Goal: Information Seeking & Learning: Stay updated

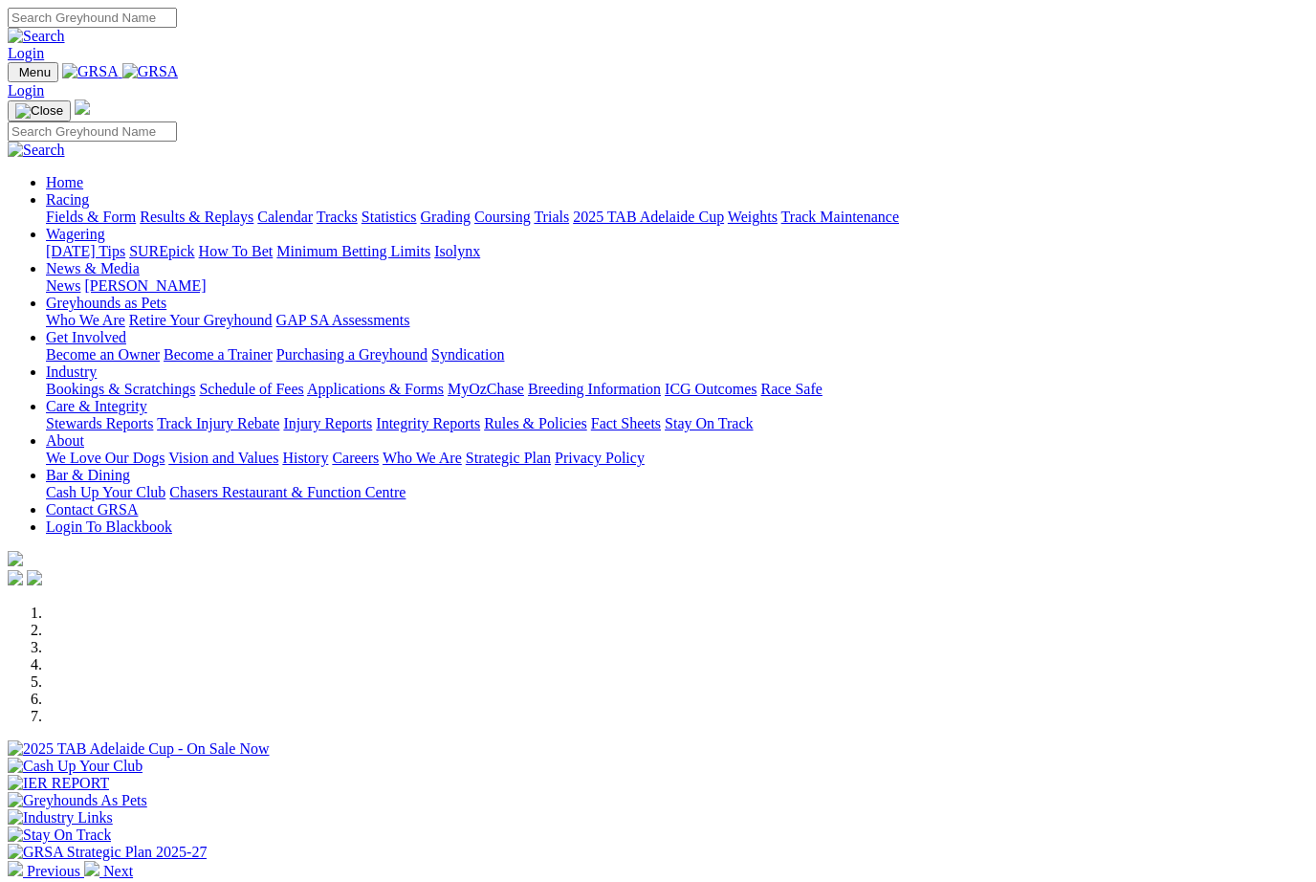
scroll to position [316, 1]
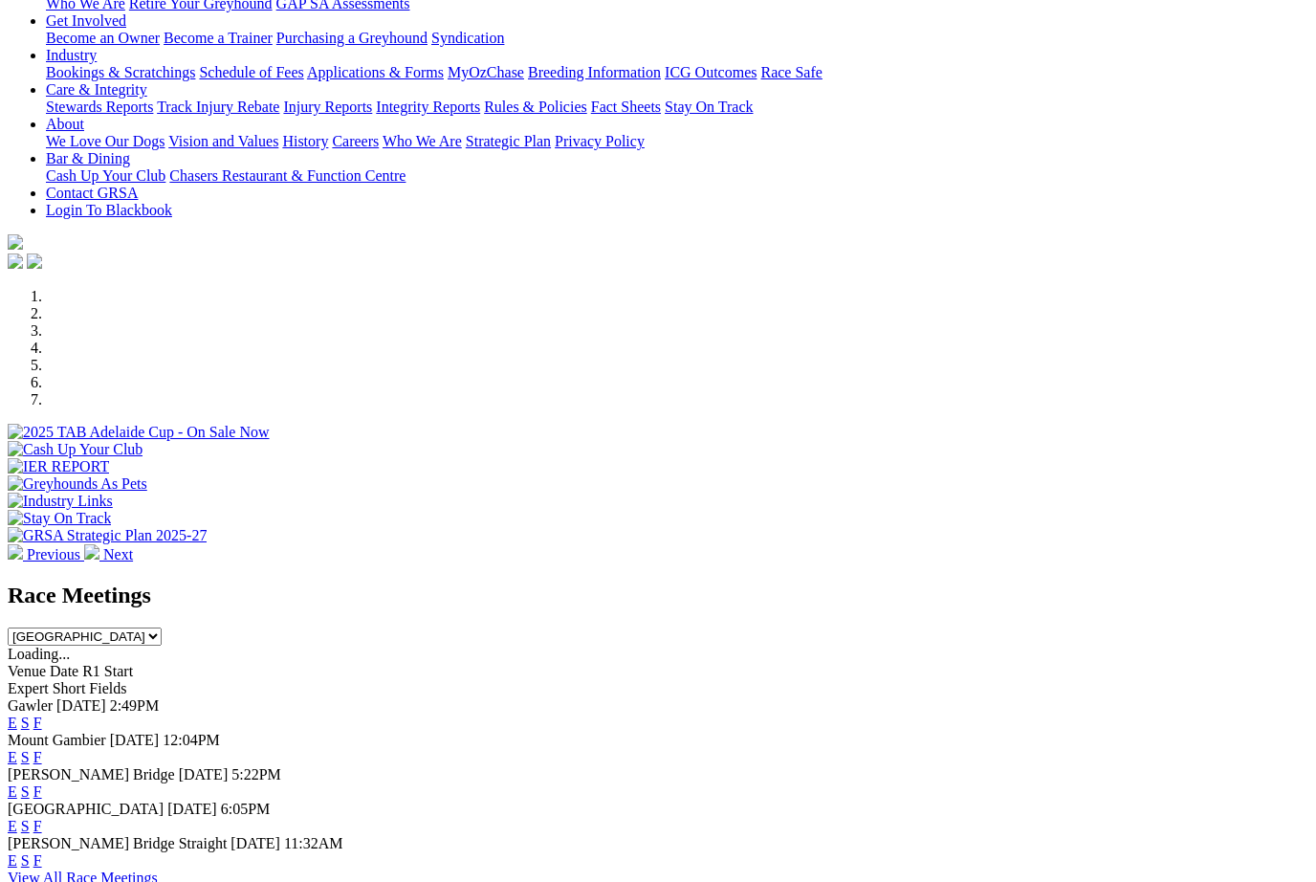
click at [42, 714] on link "F" at bounding box center [37, 722] width 9 height 16
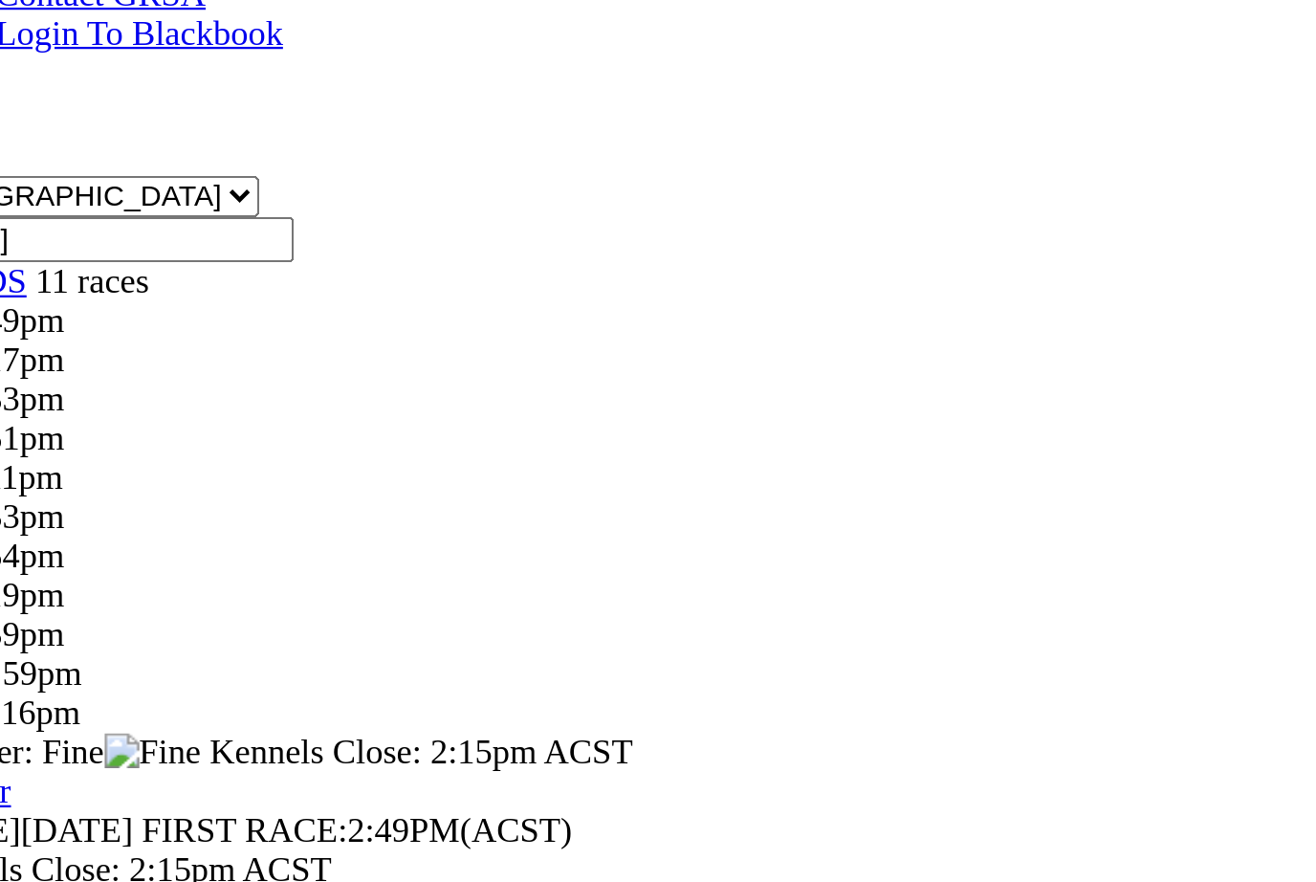
scroll to position [82, 0]
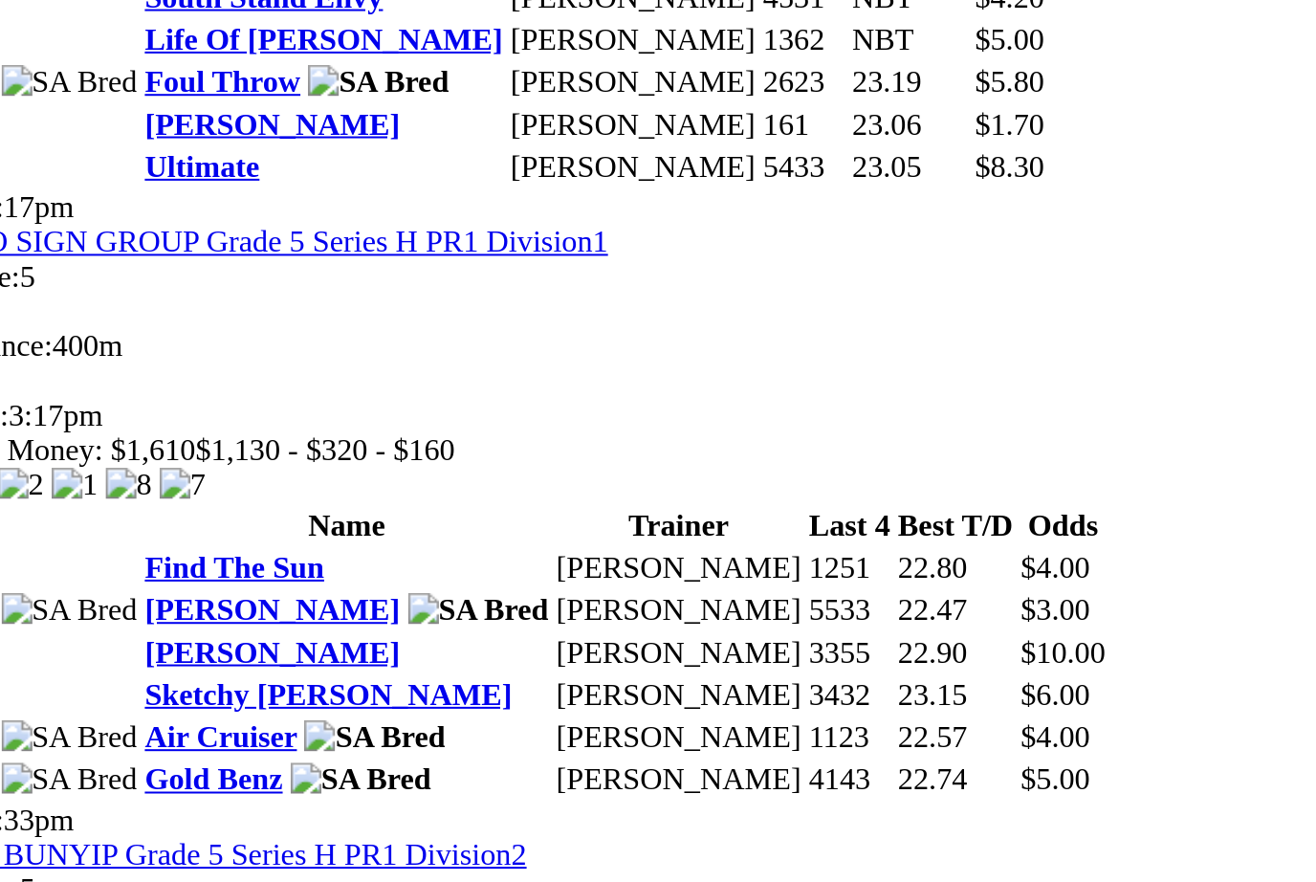
scroll to position [794, 0]
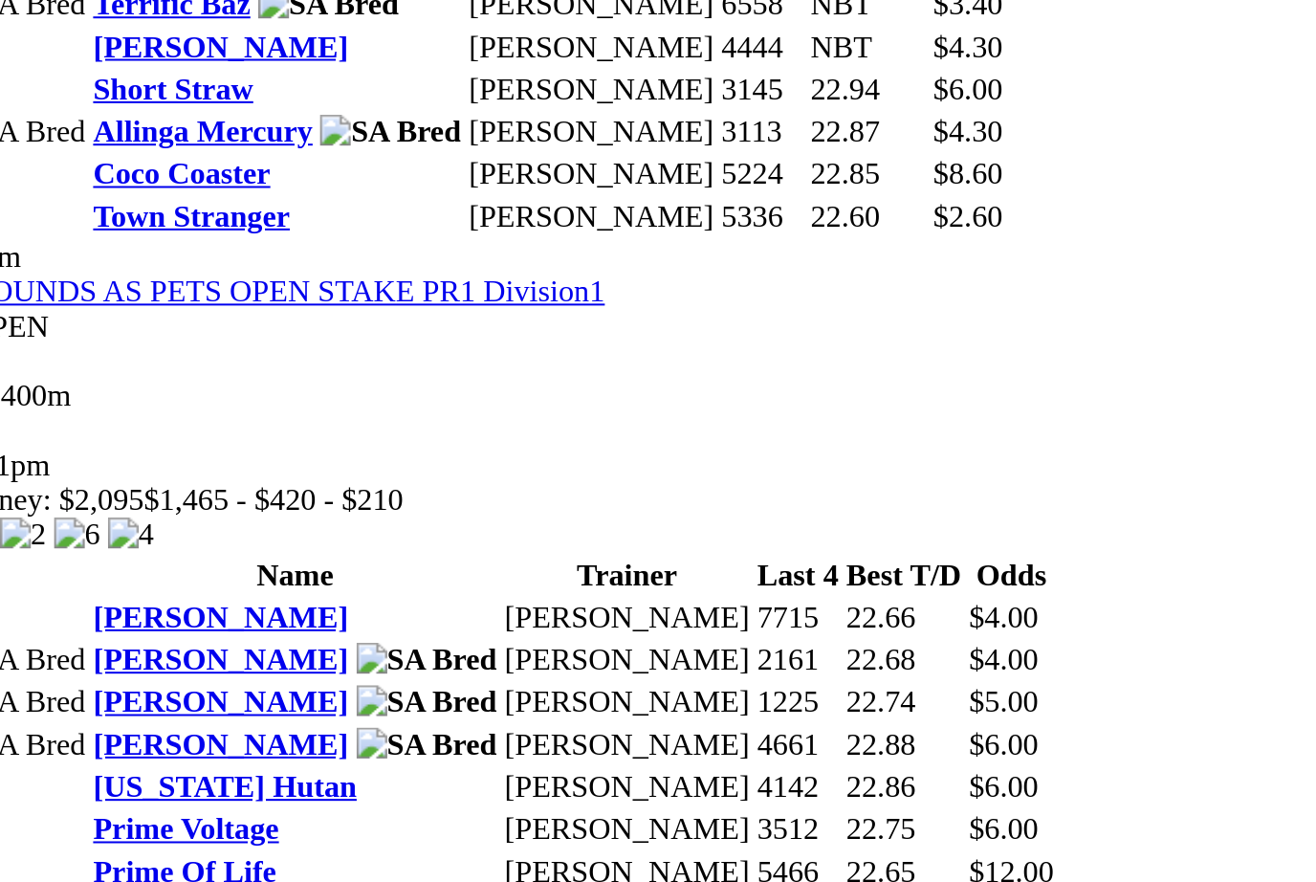
scroll to position [1682, 0]
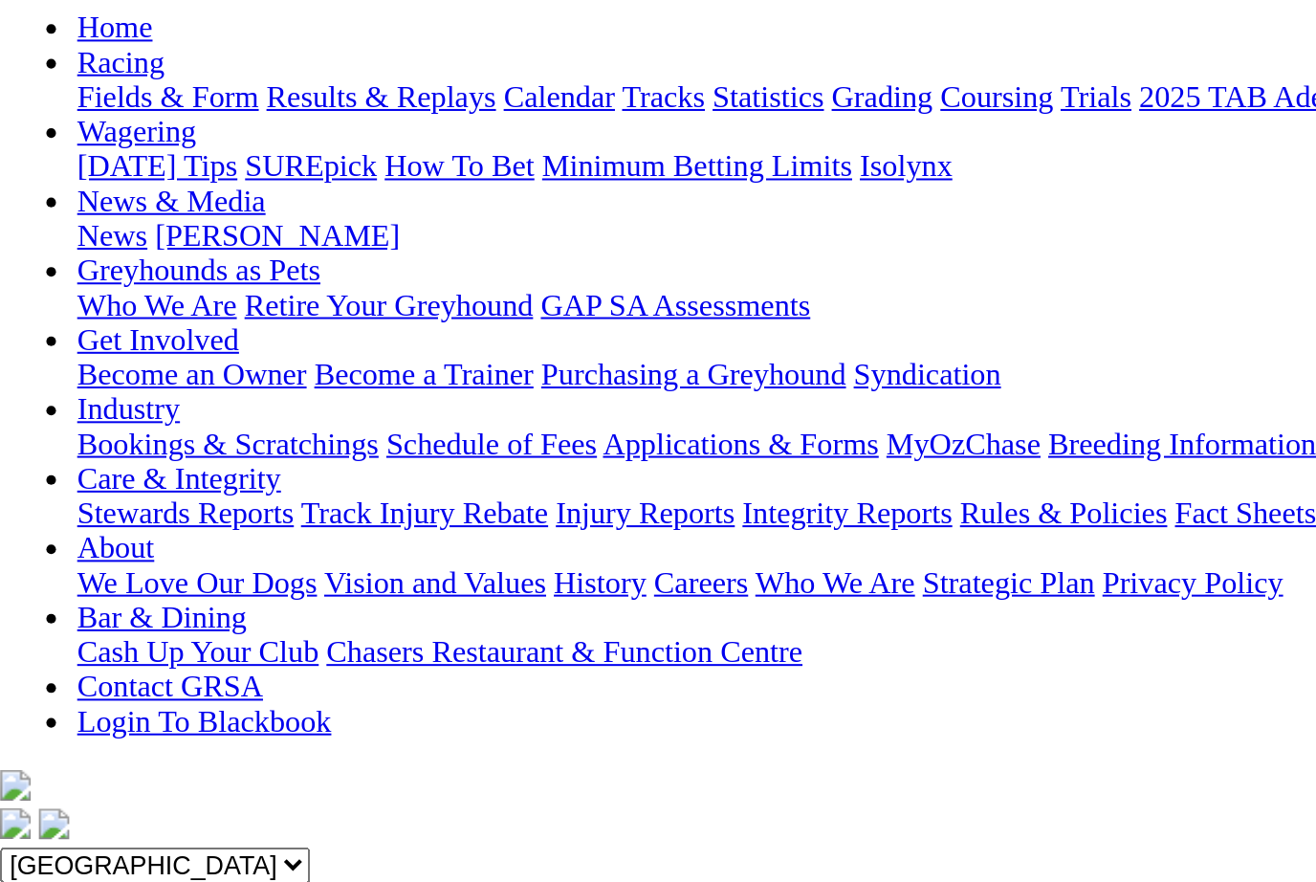
scroll to position [0, 0]
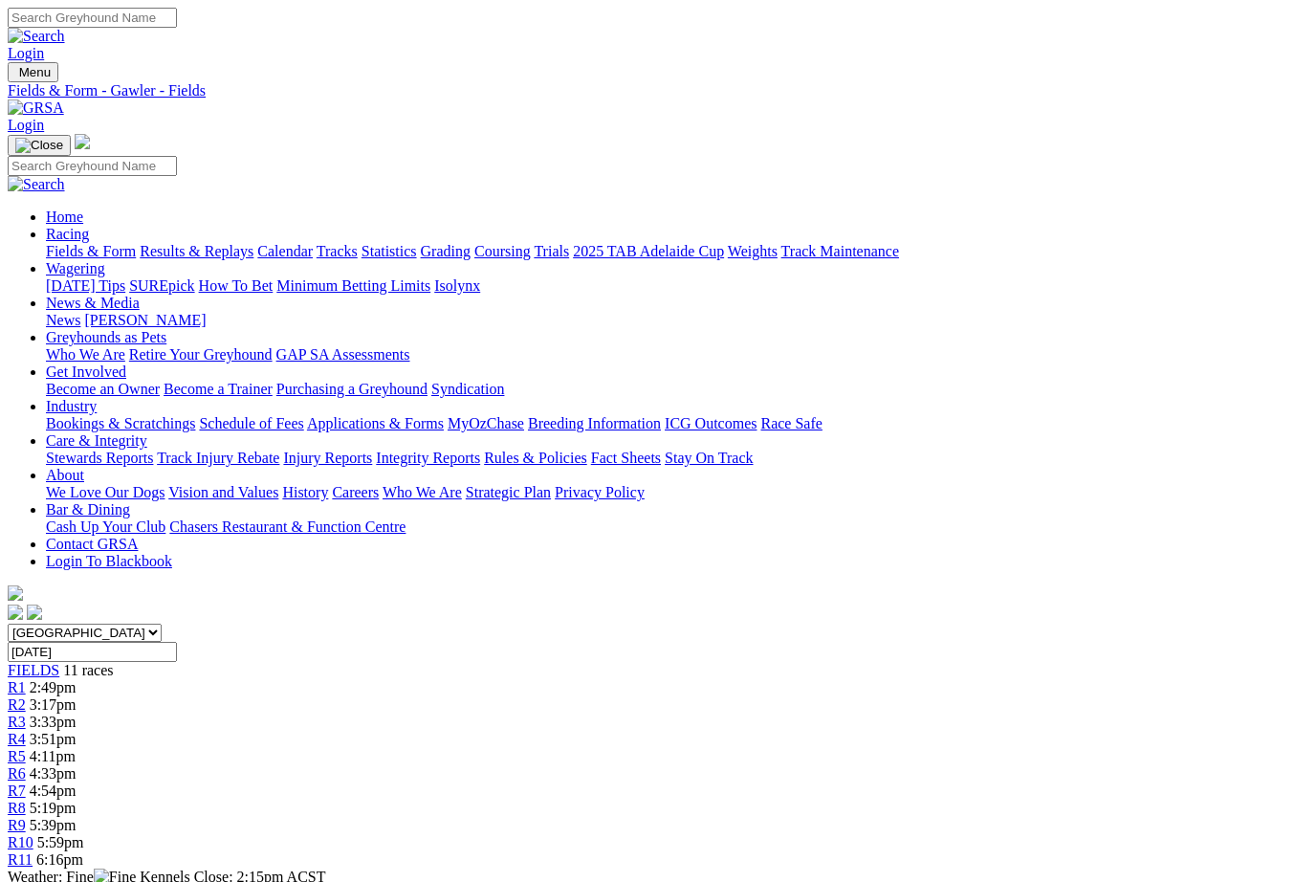
scroll to position [0, 8]
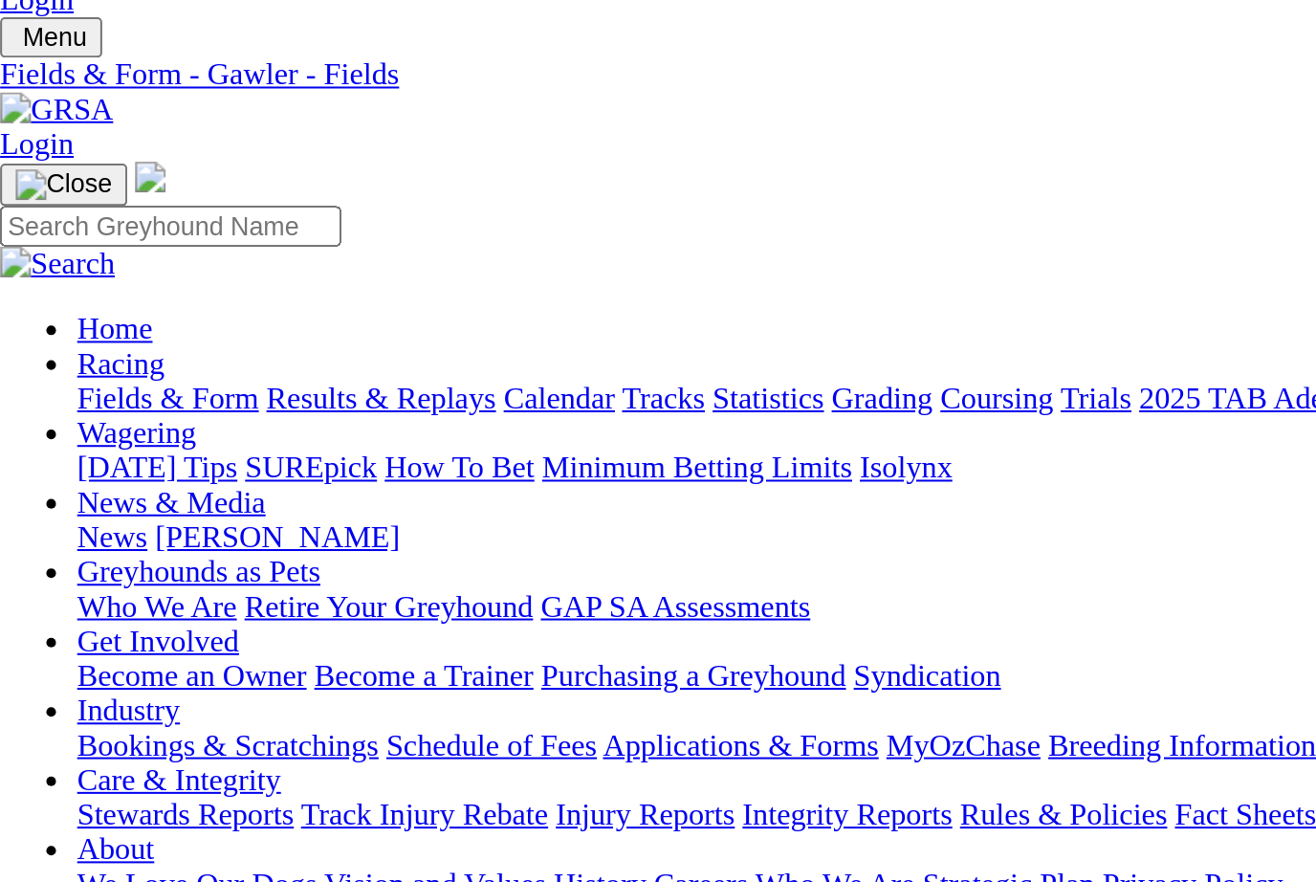
click at [62, 243] on link "Fields & Form" at bounding box center [91, 251] width 90 height 16
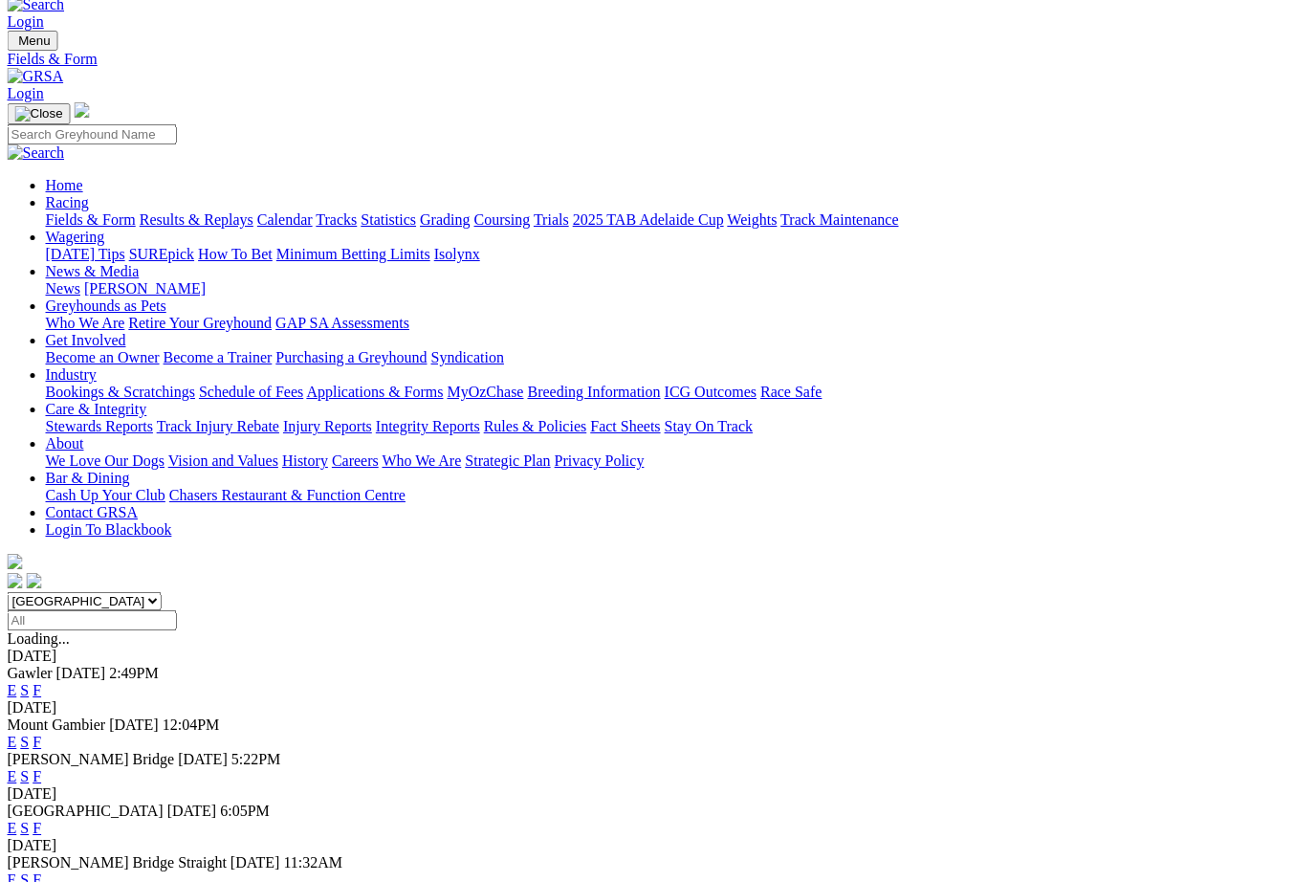
scroll to position [32, 2]
click at [42, 871] on link "F" at bounding box center [37, 879] width 9 height 16
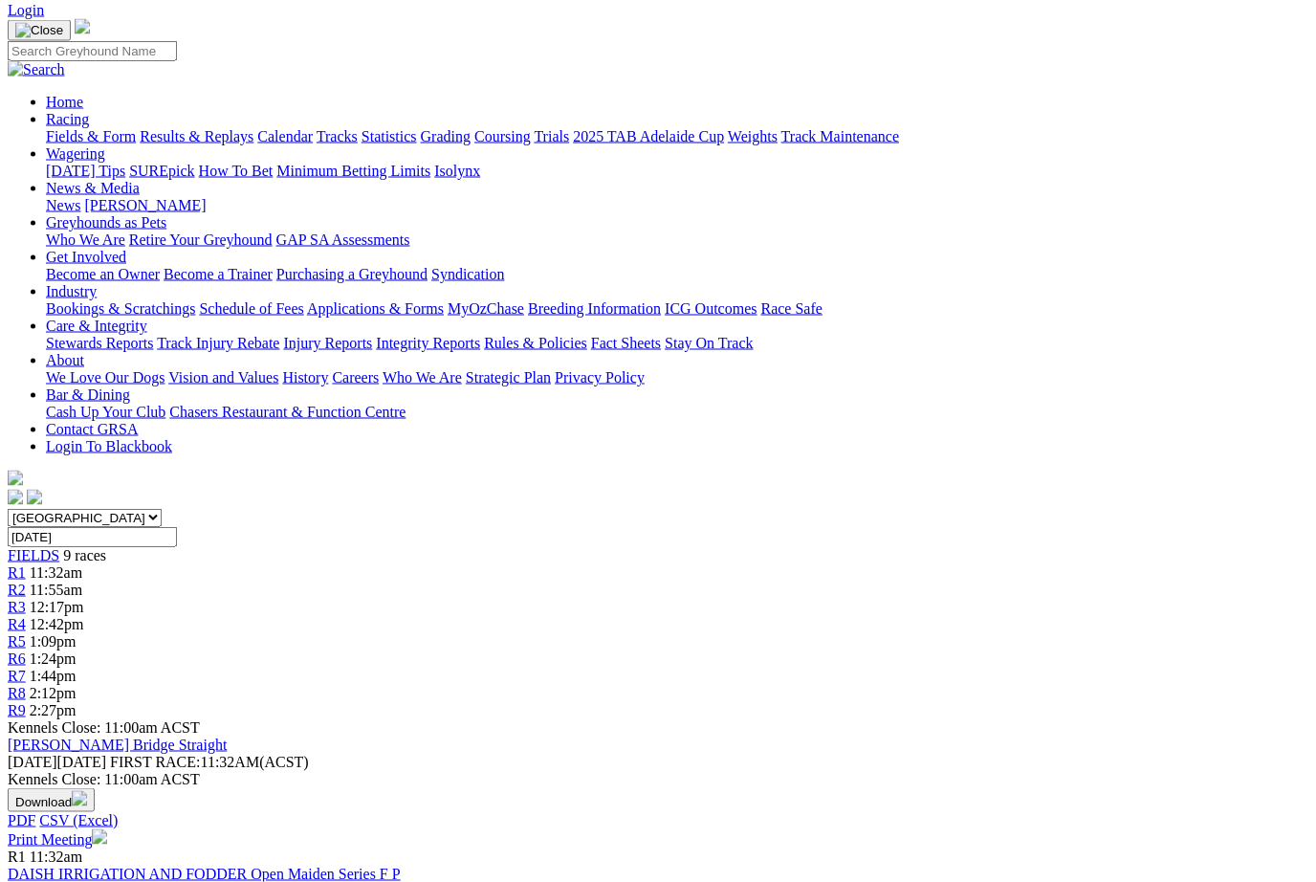
scroll to position [117, 0]
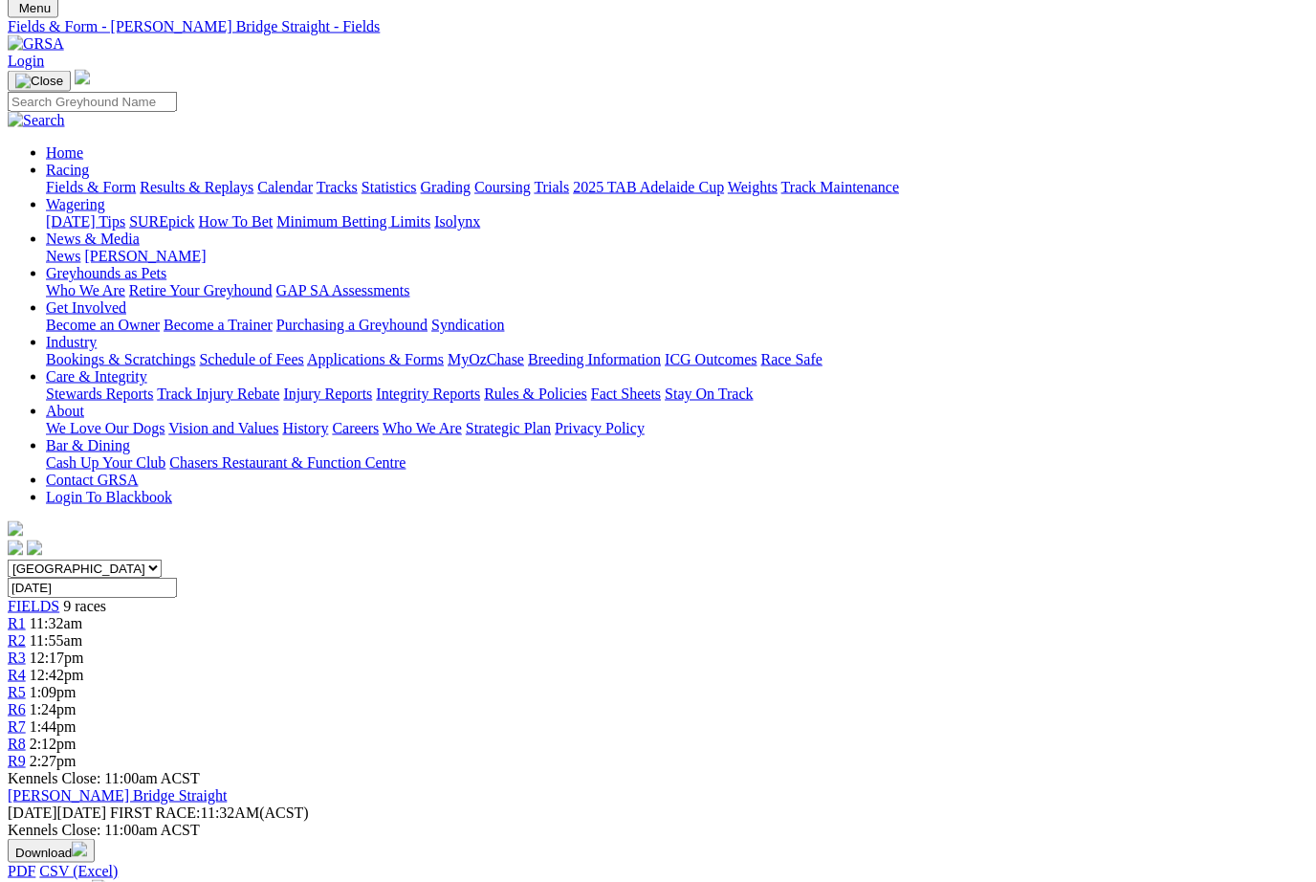
scroll to position [0, 0]
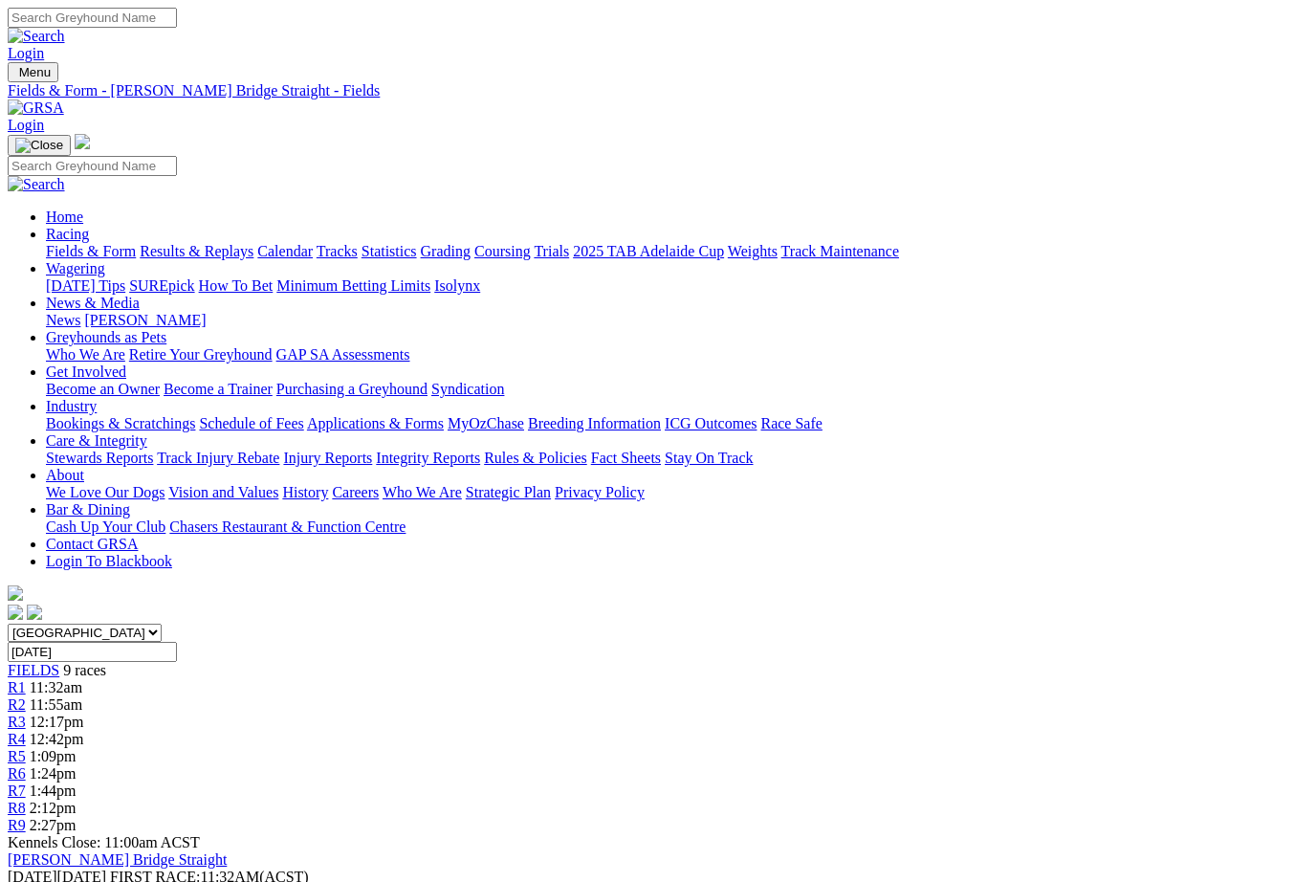
click at [140, 294] on link "News & Media" at bounding box center [93, 302] width 94 height 16
click at [80, 312] on link "News" at bounding box center [63, 320] width 34 height 16
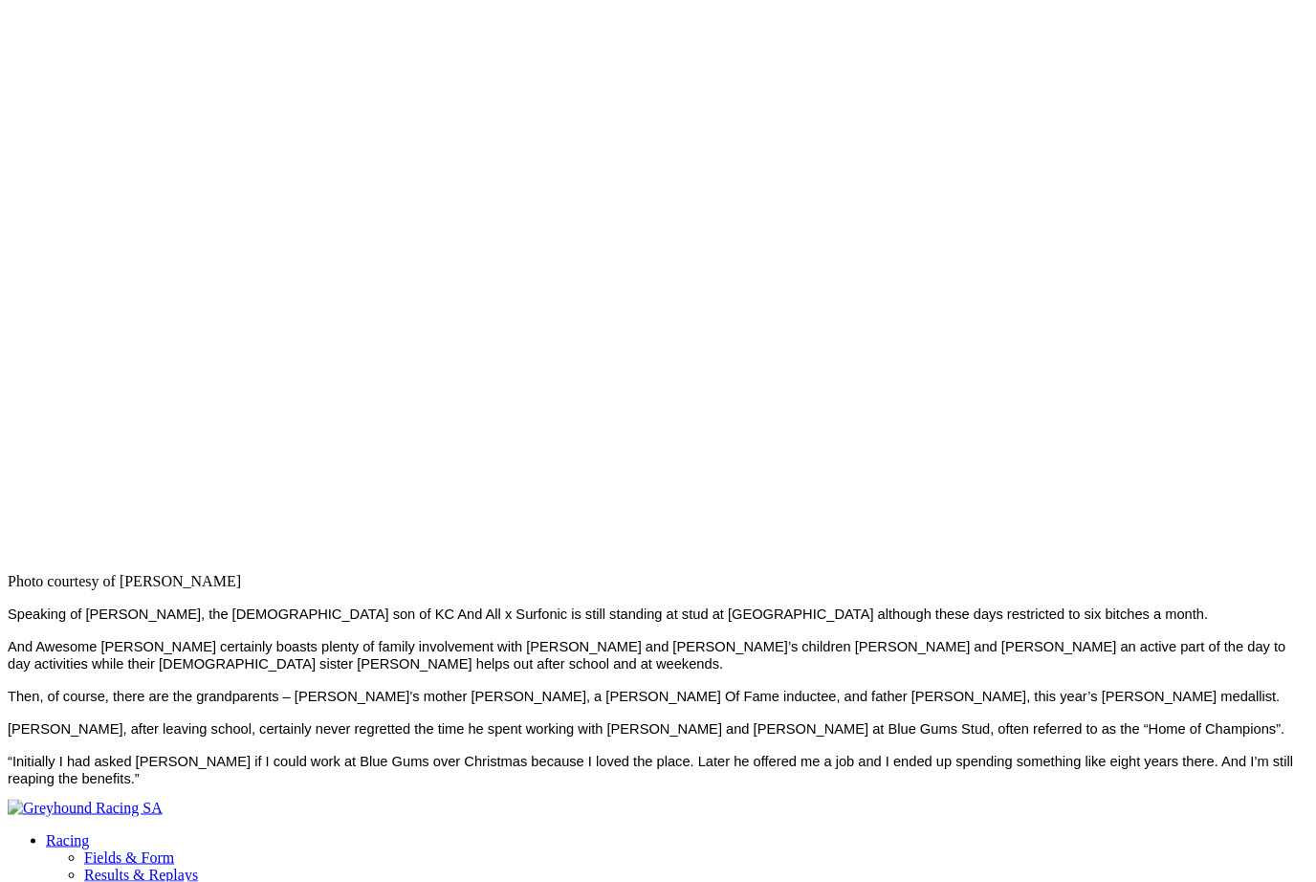
scroll to position [2211, 0]
click at [1277, 752] on p "“Initially I had asked [PERSON_NAME] if I could work at Blue Gums over Christma…" at bounding box center [658, 769] width 1300 height 34
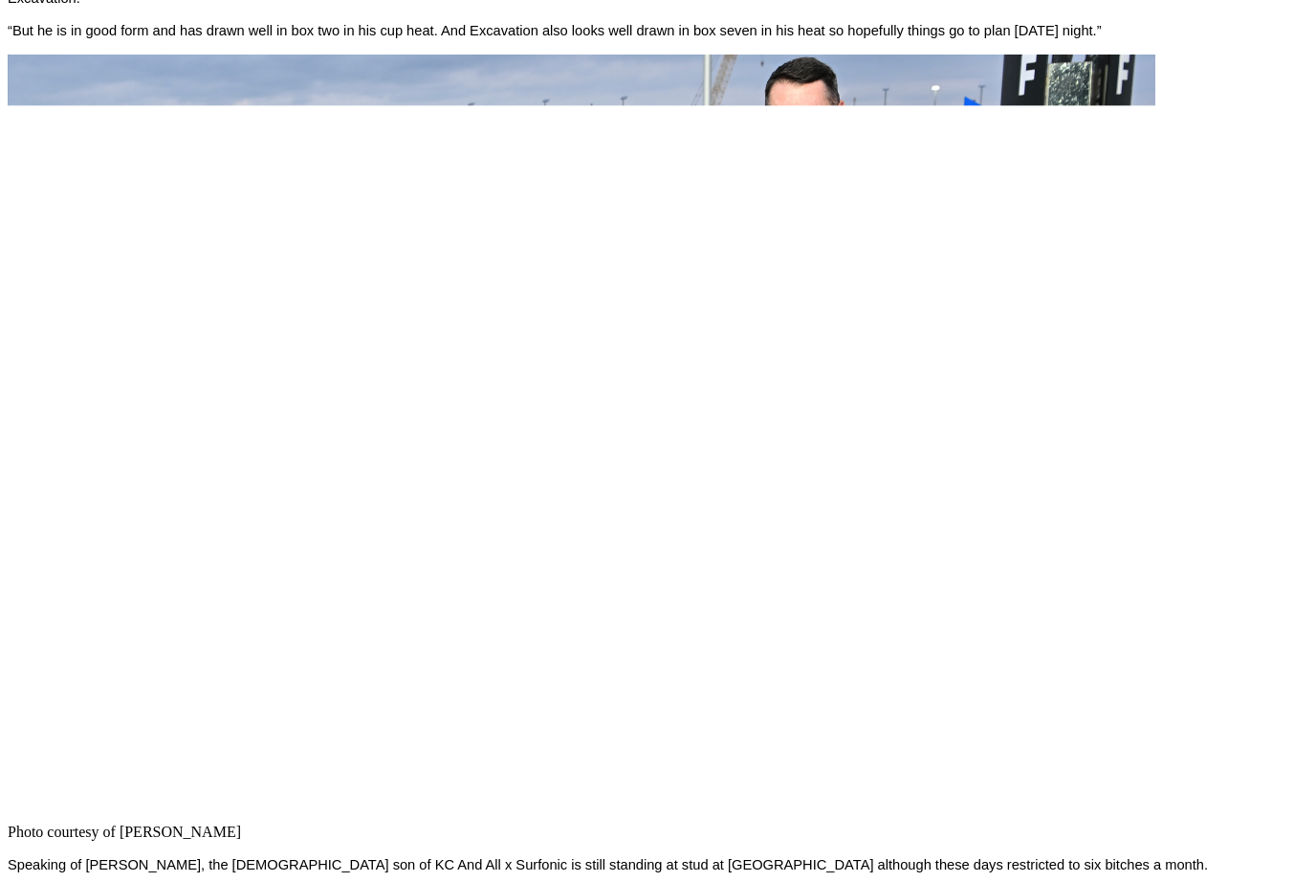
scroll to position [1957, 0]
